Goal: Information Seeking & Learning: Find specific fact

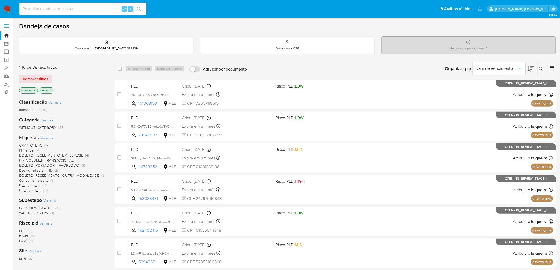
click at [71, 11] on input at bounding box center [82, 9] width 127 height 7
paste input "9ZUR0UG7aSFTaiNJMwsQ3Ak9"
type input "9ZUR0UG7aSFTaiNJMwsQ3Ak9"
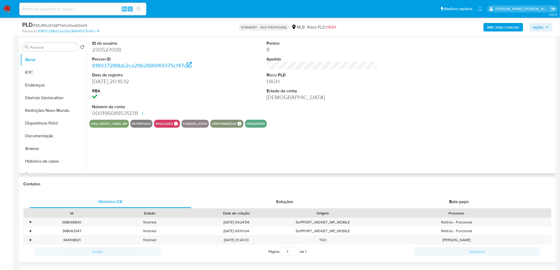
select select "10"
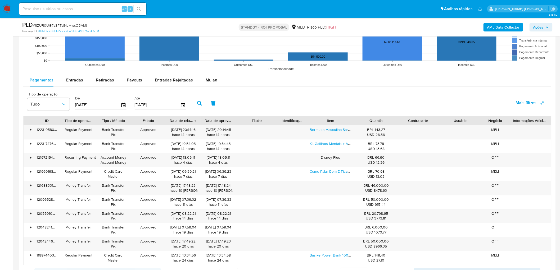
scroll to position [530, 0]
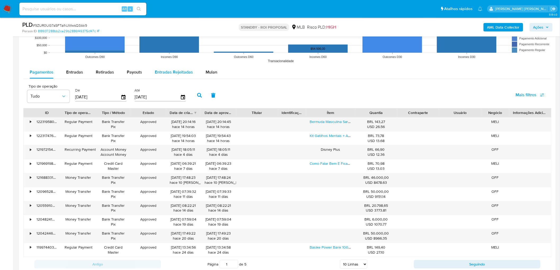
click at [172, 73] on span "Entradas Rejeitadas" at bounding box center [174, 72] width 38 height 6
select select "10"
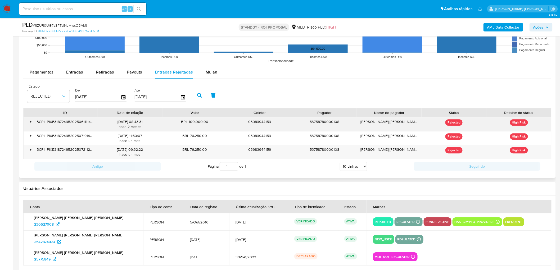
click at [32, 125] on div "•" at bounding box center [28, 125] width 9 height 14
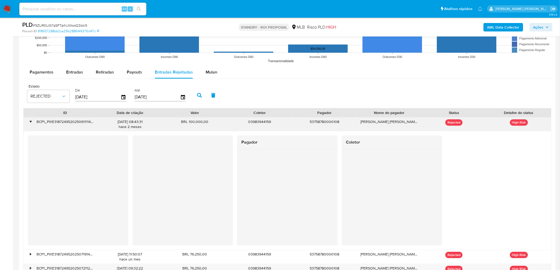
click at [32, 125] on div "•" at bounding box center [28, 125] width 9 height 14
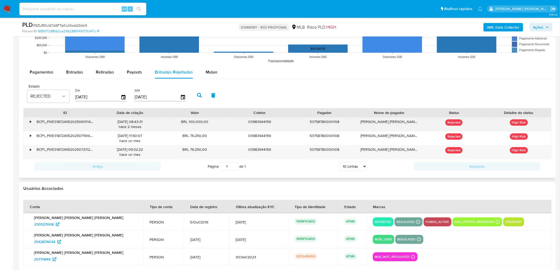
click at [28, 123] on div "•" at bounding box center [28, 125] width 9 height 14
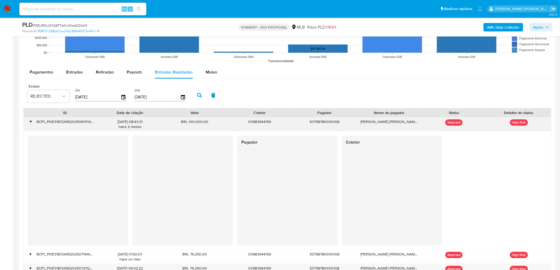
click at [29, 126] on div "•" at bounding box center [28, 125] width 9 height 14
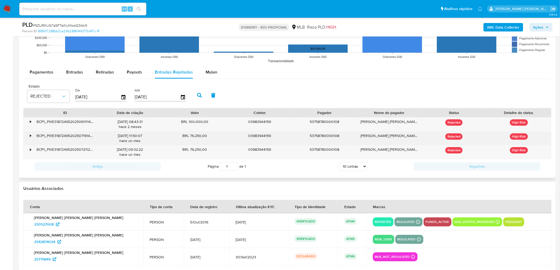
click at [30, 136] on div "•" at bounding box center [30, 135] width 1 height 5
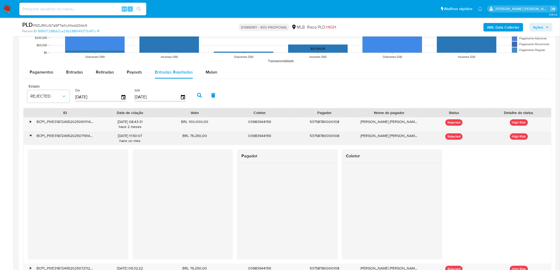
click at [30, 136] on div "•" at bounding box center [30, 135] width 1 height 5
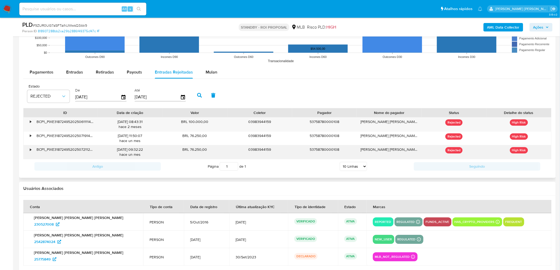
click at [29, 152] on div "•" at bounding box center [28, 152] width 9 height 14
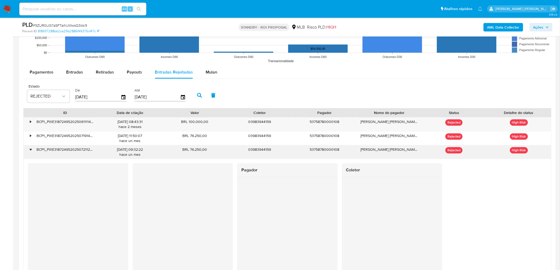
click at [29, 152] on div "•" at bounding box center [28, 152] width 9 height 14
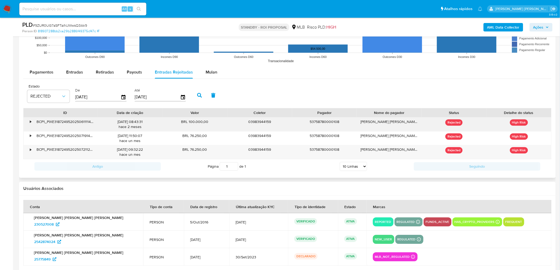
click at [32, 122] on div "•" at bounding box center [28, 125] width 9 height 14
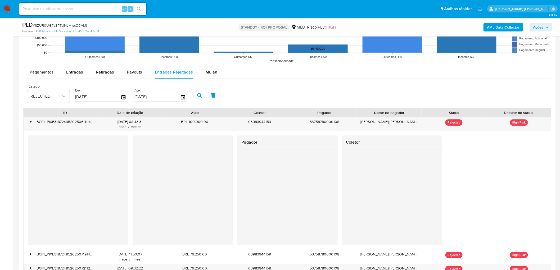
click at [240, 173] on div at bounding box center [287, 198] width 101 height 96
click at [28, 121] on div "•" at bounding box center [28, 125] width 9 height 14
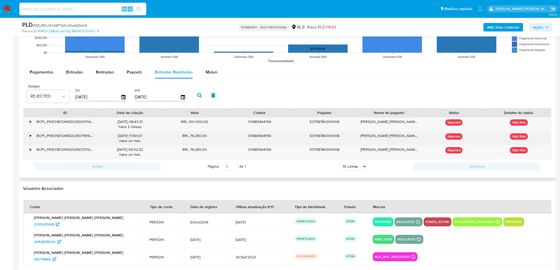
click at [30, 138] on div "•" at bounding box center [30, 135] width 1 height 5
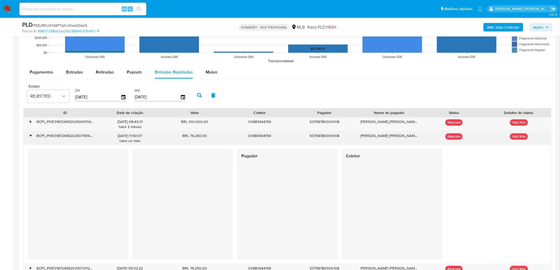
click at [30, 137] on div "•" at bounding box center [30, 135] width 1 height 5
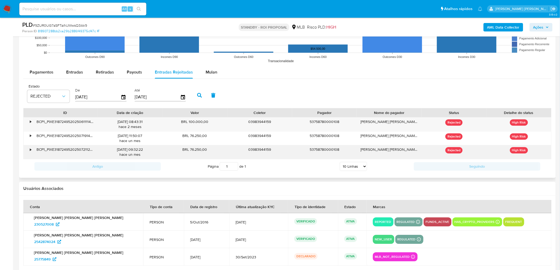
click at [28, 152] on div "•" at bounding box center [28, 152] width 9 height 14
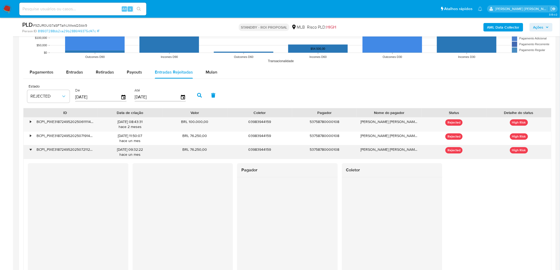
click at [31, 150] on div "•" at bounding box center [30, 149] width 1 height 5
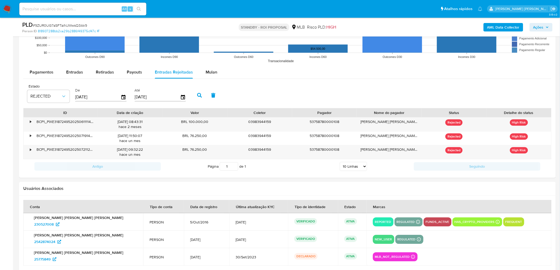
click at [9, 3] on nav "Pausado Ver notificaciones Alt s Atalhos rápidos Presiona las siguientes teclas…" at bounding box center [280, 9] width 560 height 18
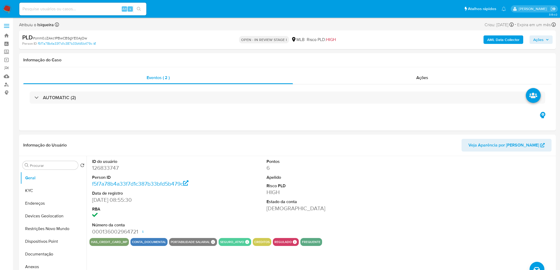
select select "10"
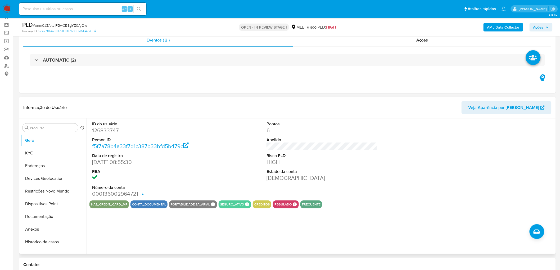
scroll to position [29, 0]
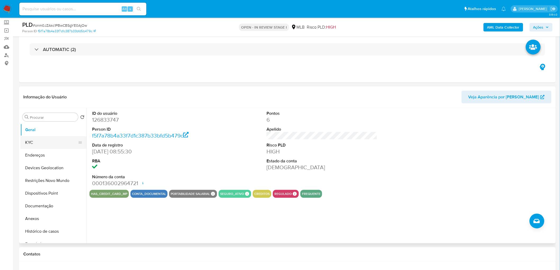
click at [43, 141] on button "KYC" at bounding box center [51, 142] width 62 height 13
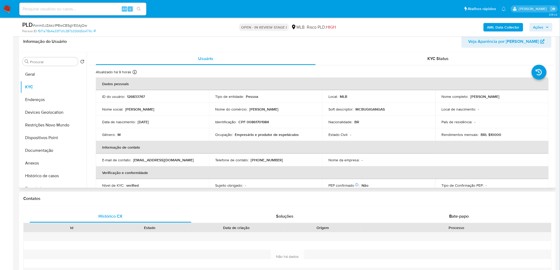
scroll to position [88, 0]
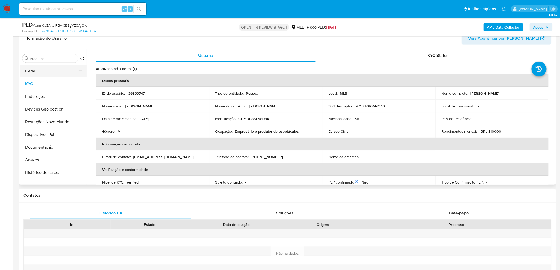
click at [38, 75] on button "Geral" at bounding box center [51, 71] width 62 height 13
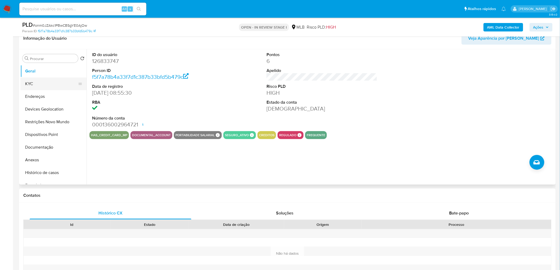
click at [45, 80] on button "KYC" at bounding box center [51, 84] width 62 height 13
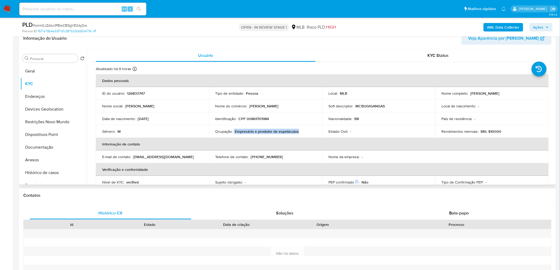
drag, startPoint x: 306, startPoint y: 131, endPoint x: 235, endPoint y: 129, distance: 71.0
click at [234, 129] on div "Ocupação : Empresário e produtor de espetáculos" at bounding box center [266, 131] width 101 height 5
copy div "Empresário e produtor de espetáculos"
click at [52, 68] on button "Geral" at bounding box center [51, 71] width 62 height 13
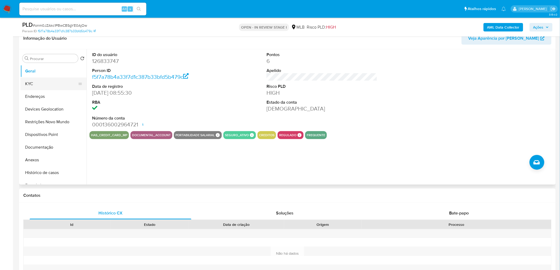
click at [30, 82] on button "KYC" at bounding box center [51, 84] width 62 height 13
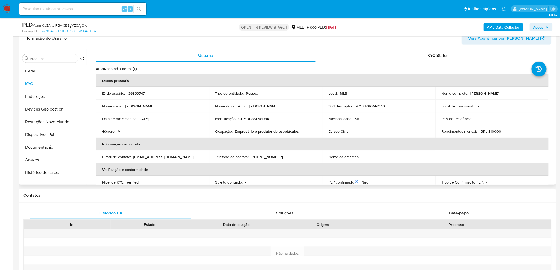
scroll to position [59, 0]
